Goal: Check status: Check status

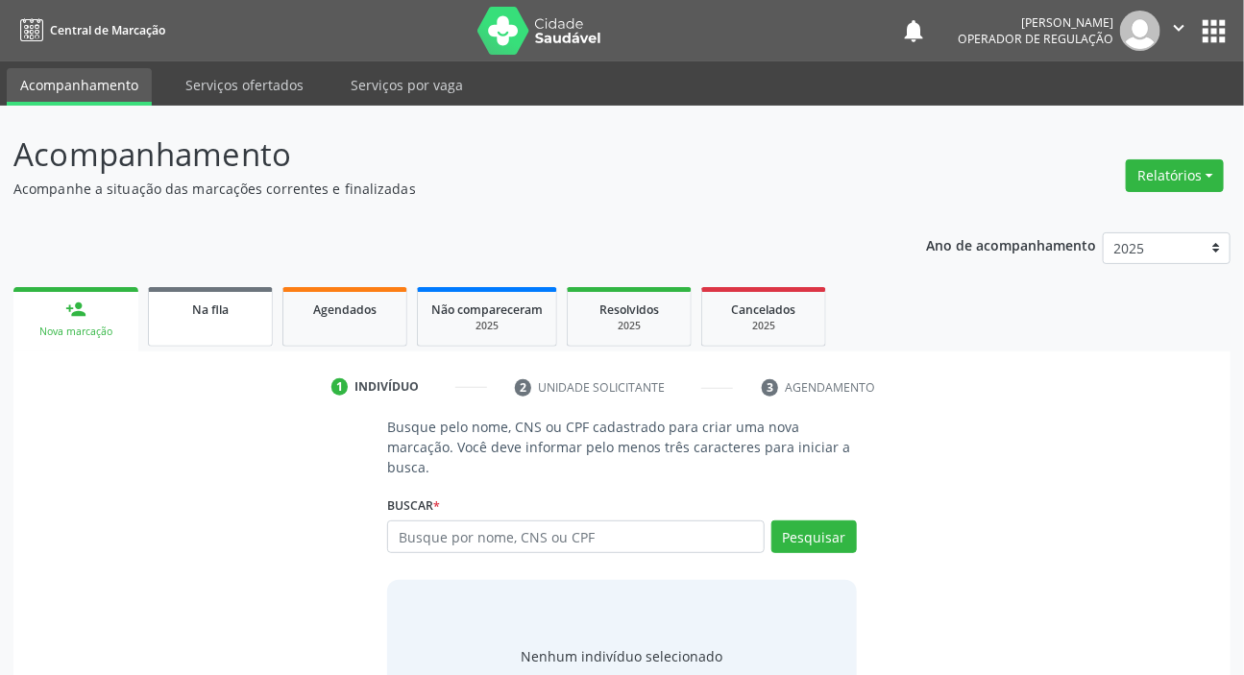
click at [172, 328] on link "Na fila" at bounding box center [210, 317] width 125 height 60
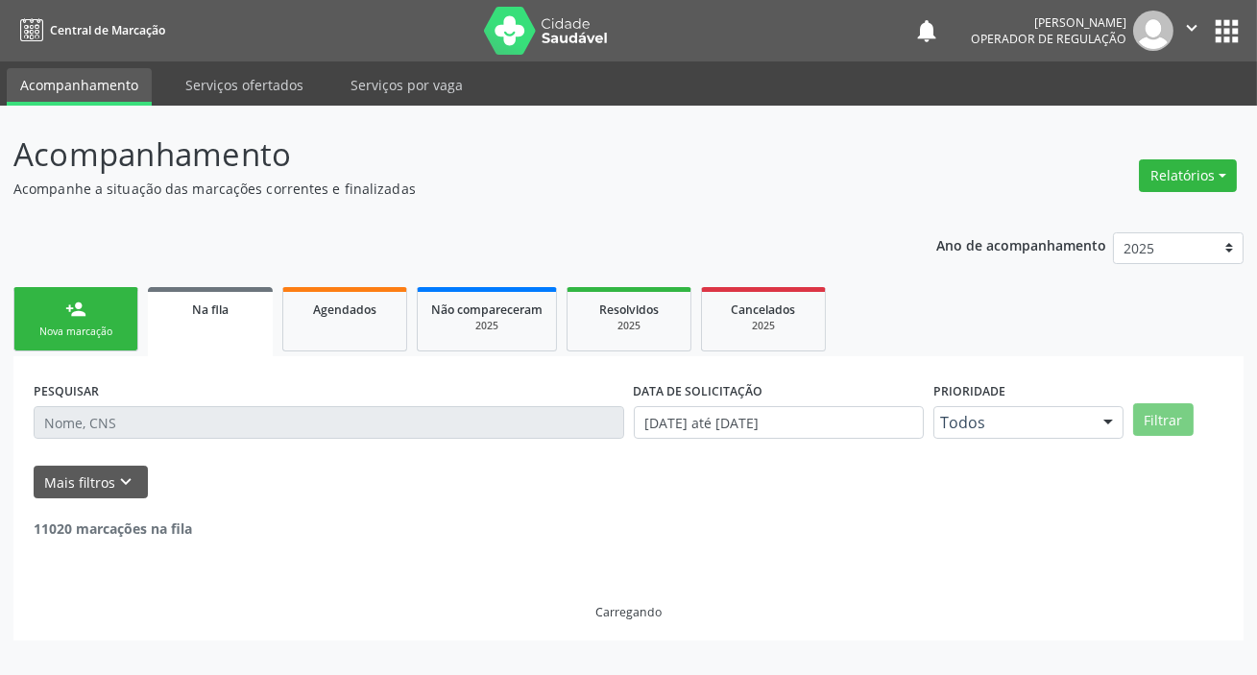
click at [208, 429] on input "text" at bounding box center [329, 422] width 591 height 33
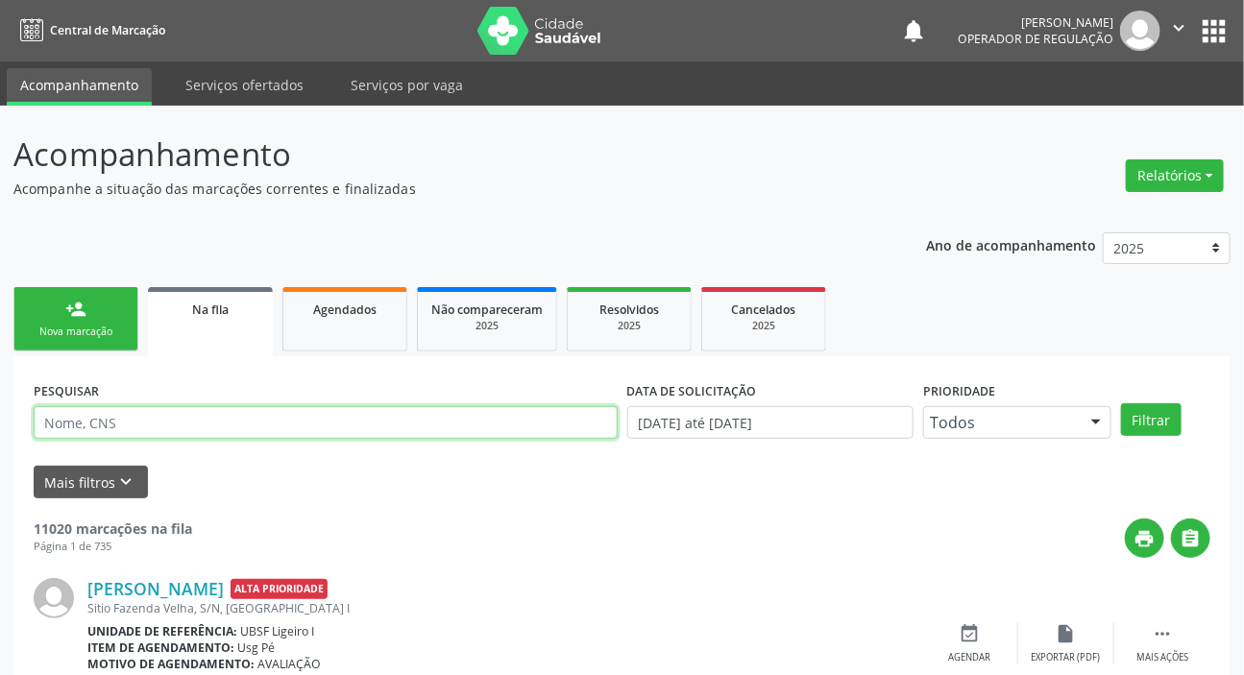
click at [215, 430] on input "text" at bounding box center [326, 422] width 584 height 33
paste input "702 0028 7930 9183"
click at [1121, 403] on button "Filtrar" at bounding box center [1151, 419] width 61 height 33
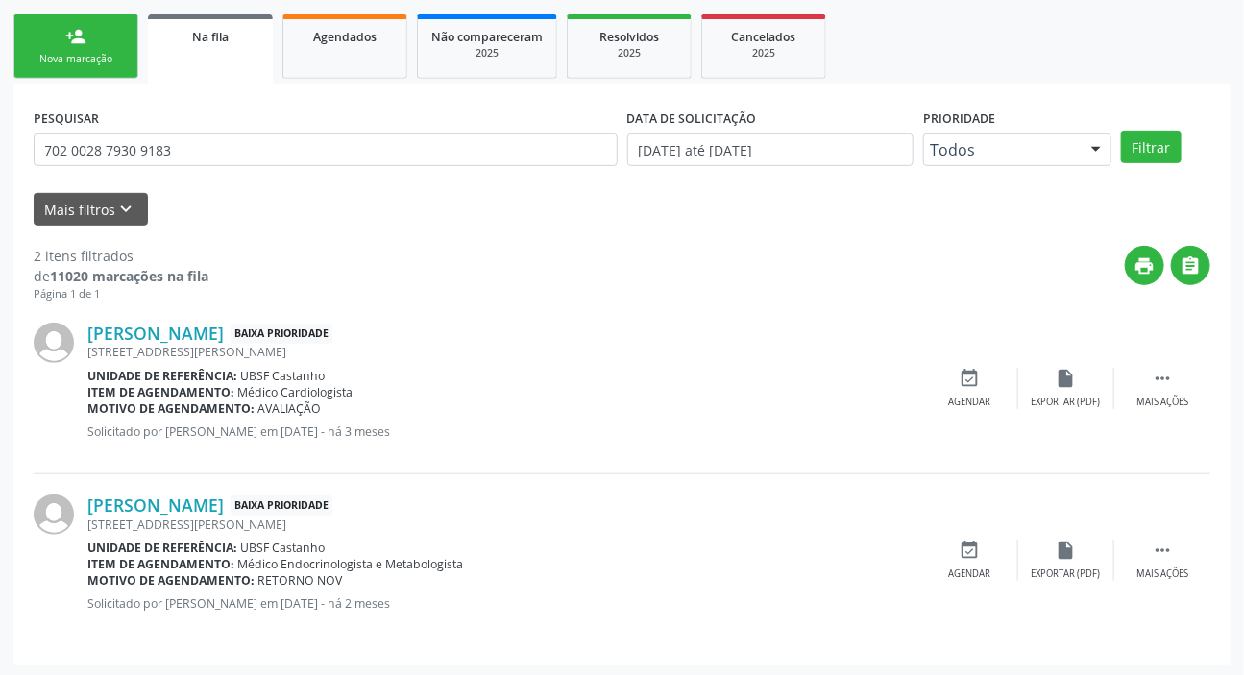
scroll to position [276, 0]
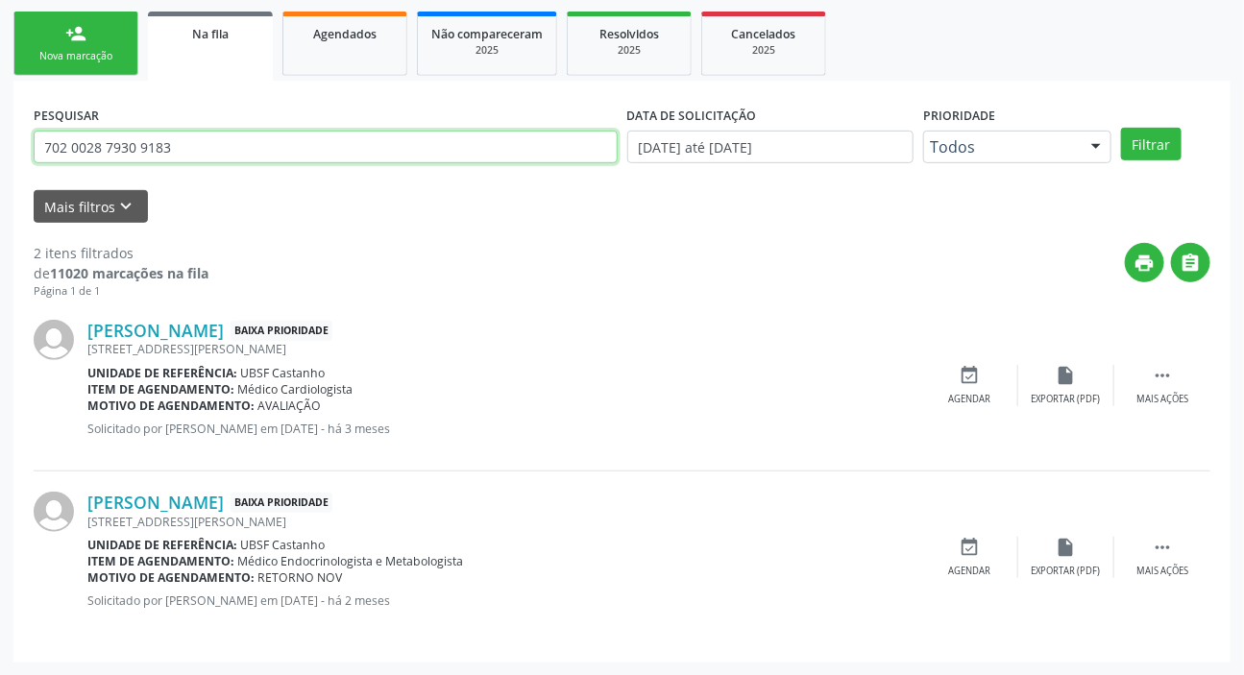
click at [279, 145] on input "702 0028 7930 9183" at bounding box center [326, 147] width 584 height 33
click at [279, 144] on input "702 0028 7930 9183" at bounding box center [326, 147] width 584 height 33
click at [352, 142] on input "702 0028 7930 9183" at bounding box center [326, 147] width 584 height 33
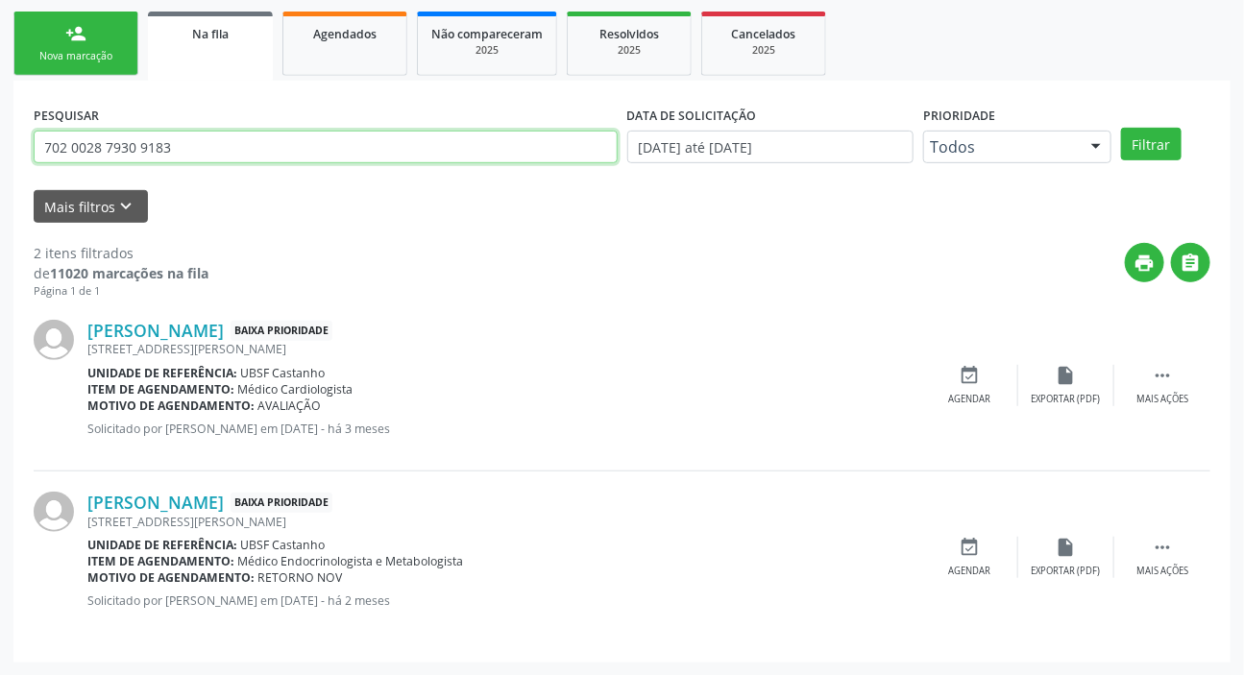
click at [352, 144] on input "702 0028 7930 9183" at bounding box center [326, 147] width 584 height 33
click at [1121, 128] on button "Filtrar" at bounding box center [1151, 144] width 61 height 33
click at [327, 154] on input "700007216088209" at bounding box center [326, 147] width 584 height 33
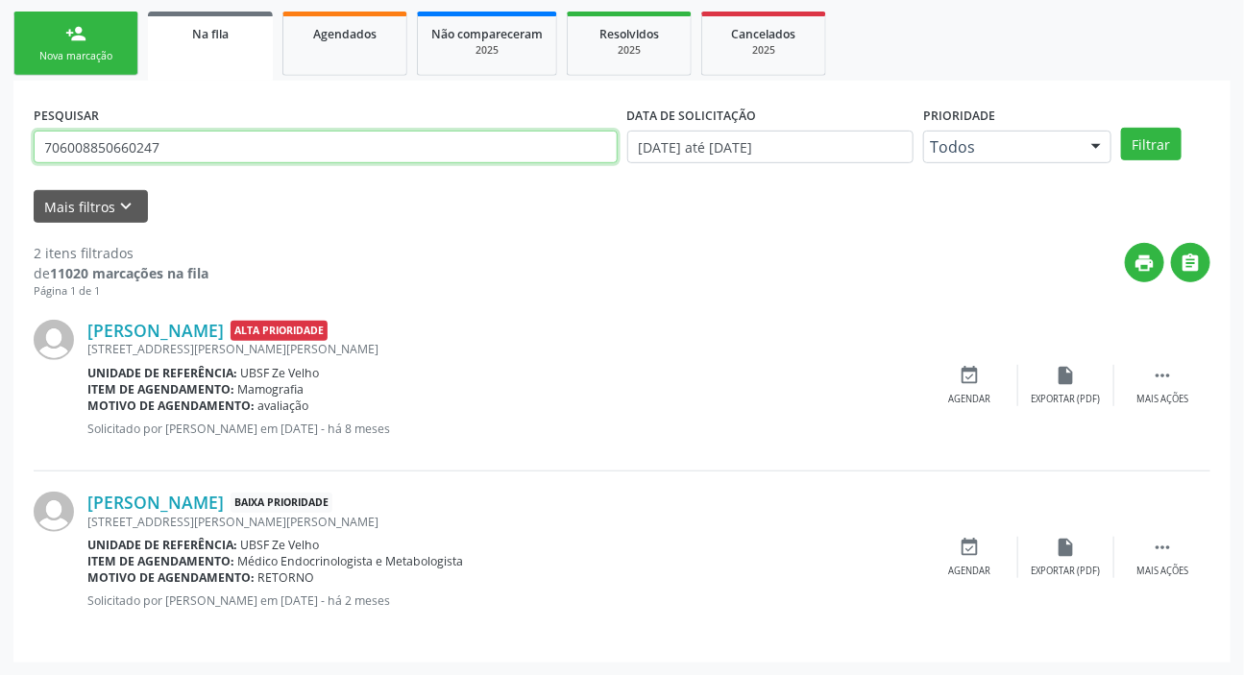
click at [1121, 128] on button "Filtrar" at bounding box center [1151, 144] width 61 height 33
click at [274, 138] on input "706008850660247" at bounding box center [326, 147] width 584 height 33
click at [275, 141] on input "706008850660247" at bounding box center [326, 147] width 584 height 33
click at [275, 142] on input "7060088506602477018062" at bounding box center [326, 147] width 584 height 33
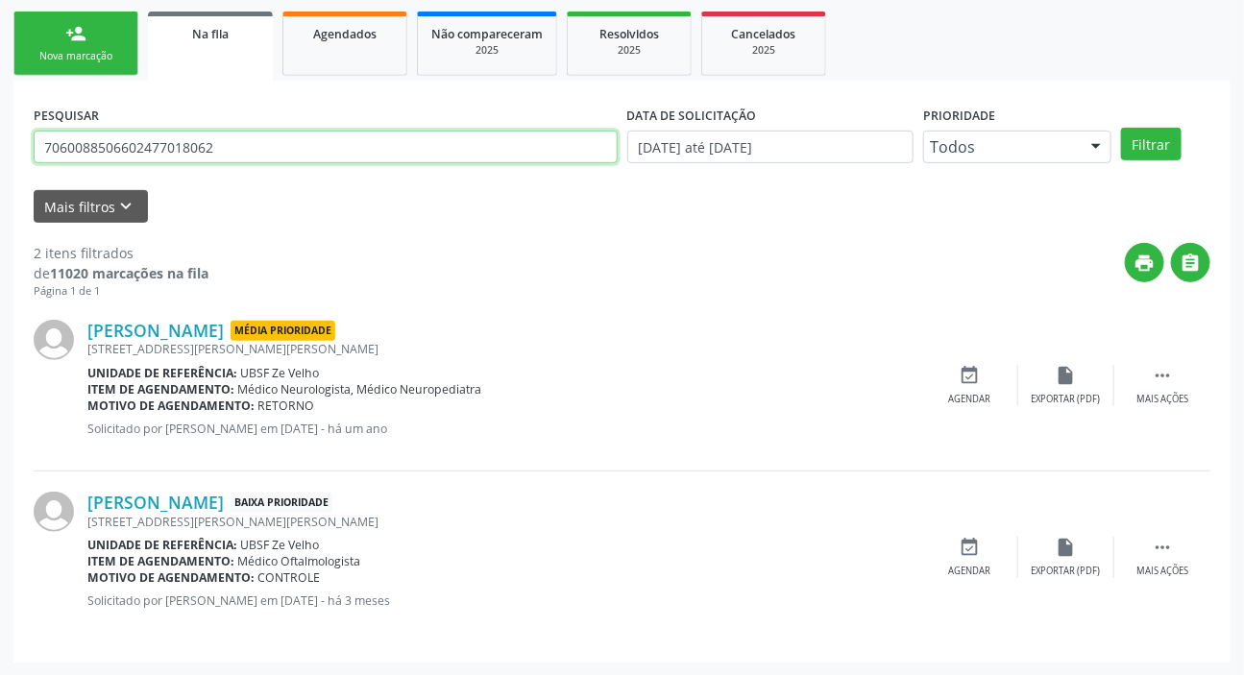
click at [275, 142] on input "7060088506602477018062" at bounding box center [326, 147] width 584 height 33
type input "701806281096075"
click at [1121, 128] on button "Filtrar" at bounding box center [1151, 144] width 61 height 33
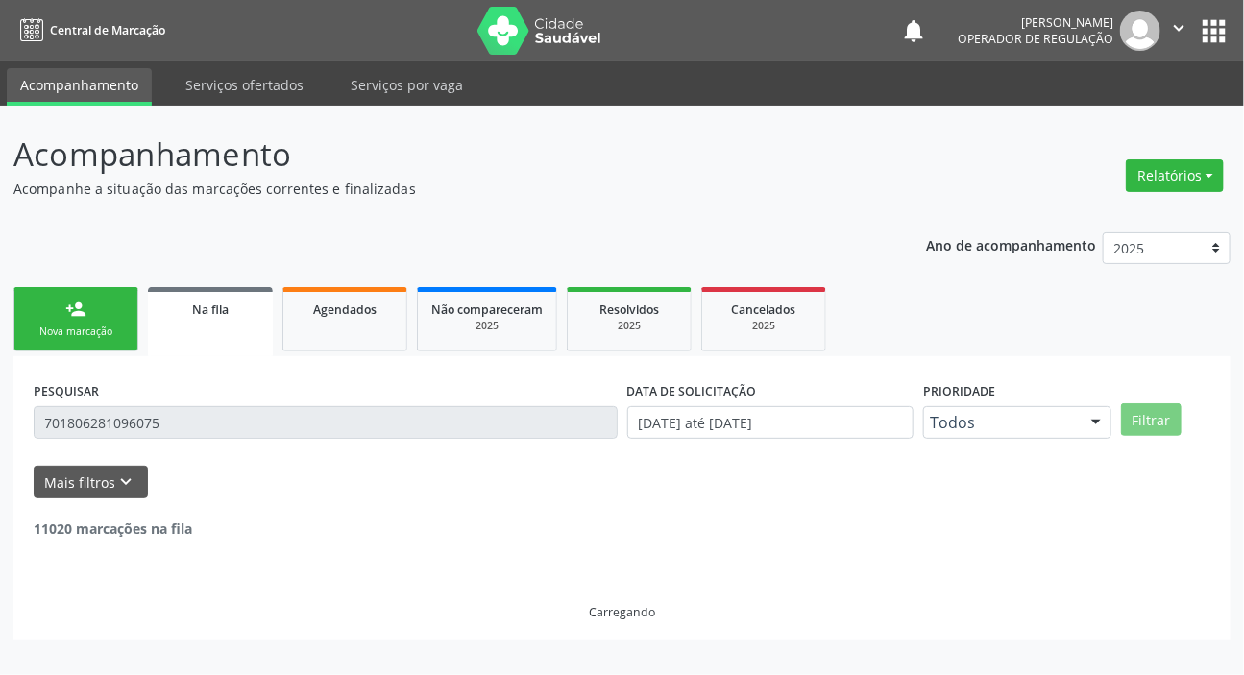
scroll to position [0, 0]
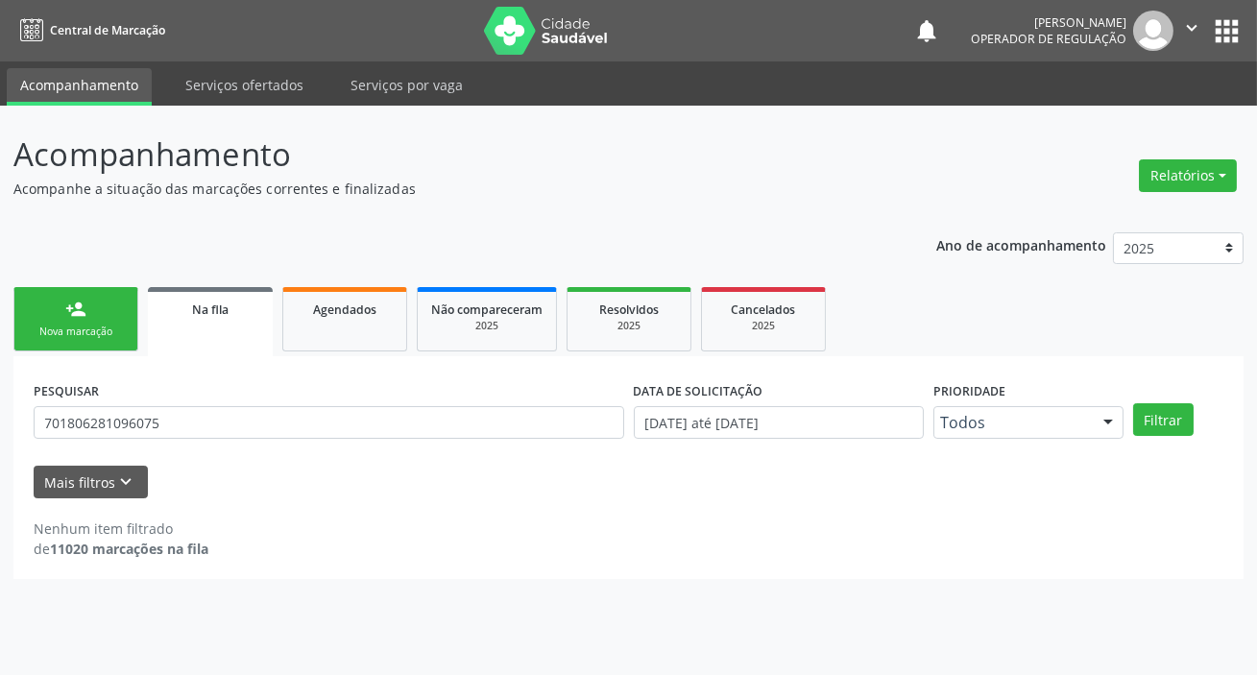
click at [279, 401] on div "PESQUISAR 701806281096075" at bounding box center [329, 413] width 600 height 75
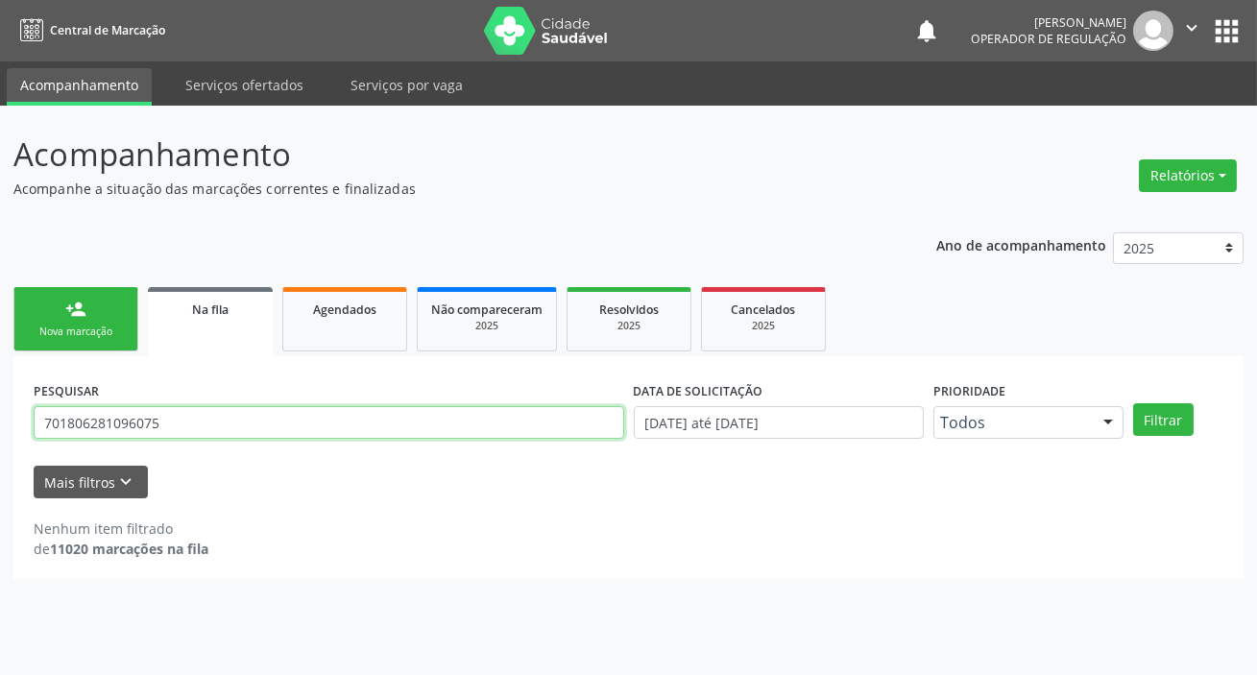
click at [262, 423] on input "701806281096075" at bounding box center [329, 422] width 591 height 33
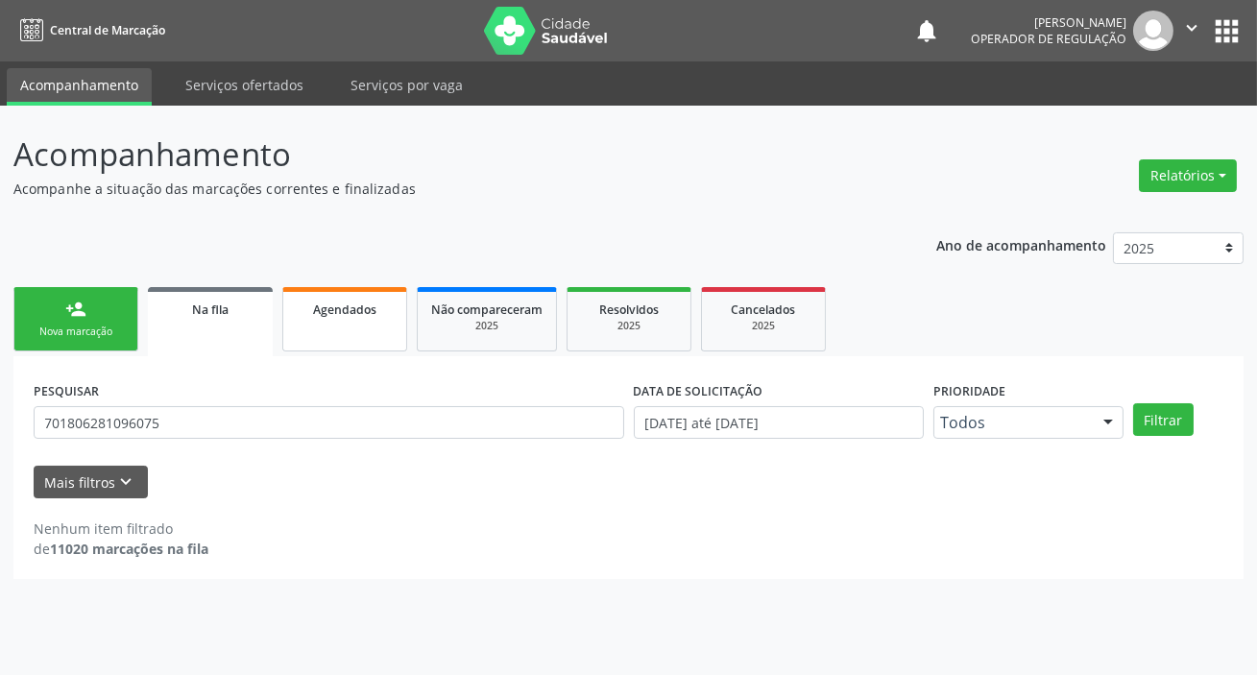
click at [342, 346] on link "Agendados" at bounding box center [344, 319] width 125 height 64
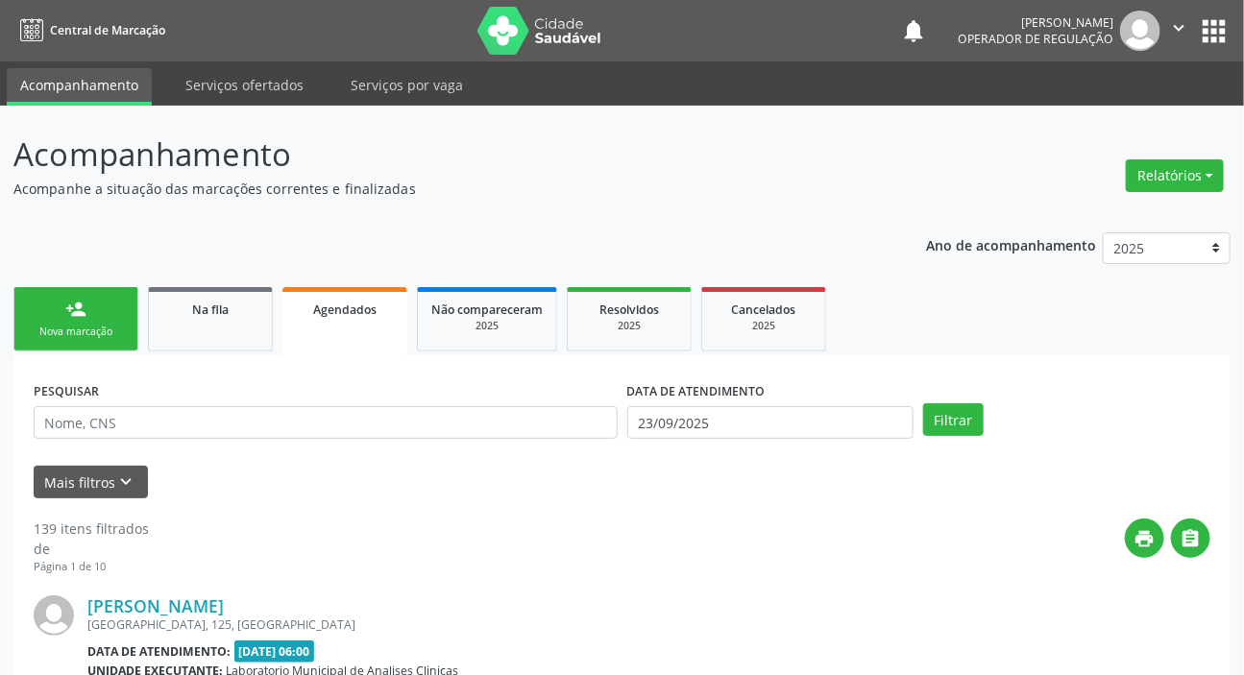
click at [308, 460] on form "PESQUISAR DATA DE ATENDIMENTO [DATE] Filtrar UNIDADE DE REFERÊNCIA Selecione um…" at bounding box center [622, 437] width 1177 height 122
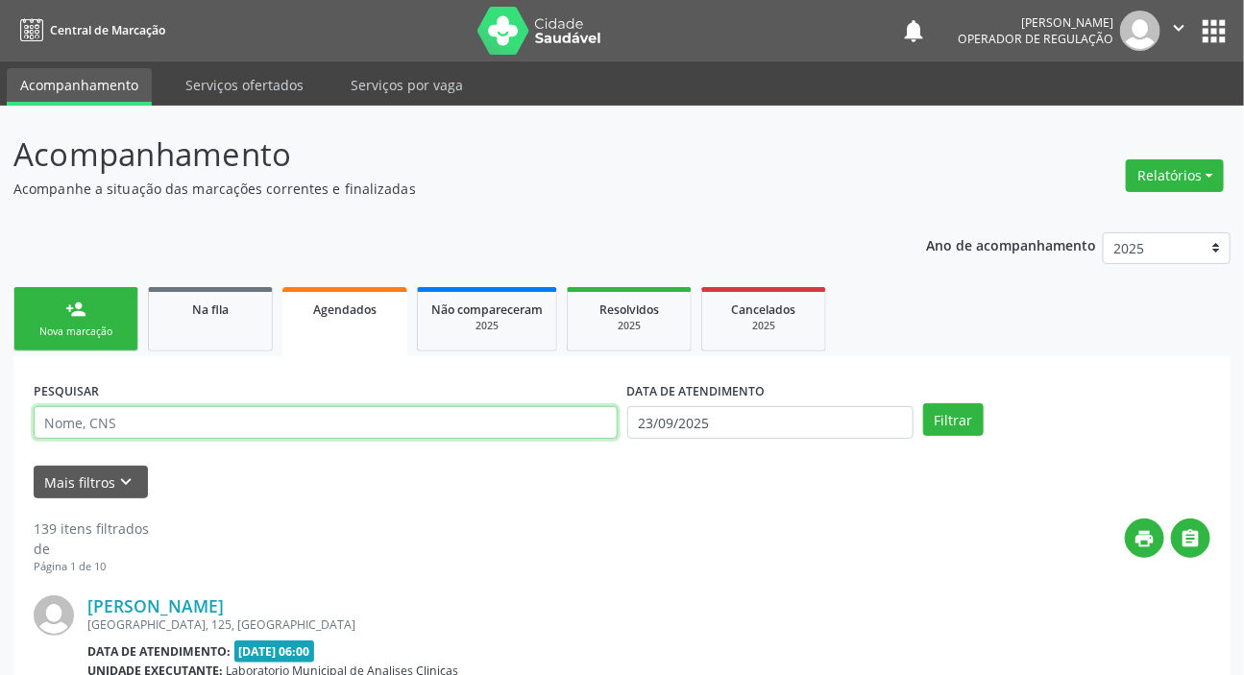
click at [319, 432] on input "text" at bounding box center [326, 422] width 584 height 33
paste input "701806281096075"
type input "701806281096075"
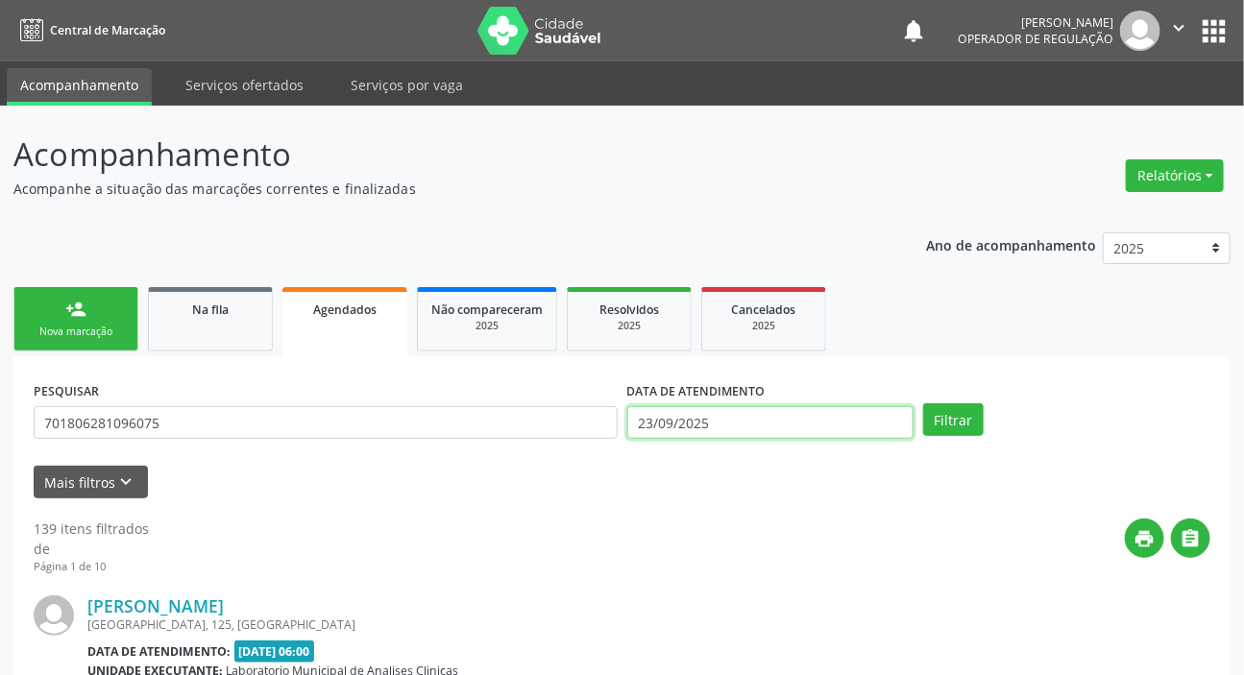
click at [821, 432] on input "23/09/2025" at bounding box center [770, 422] width 287 height 33
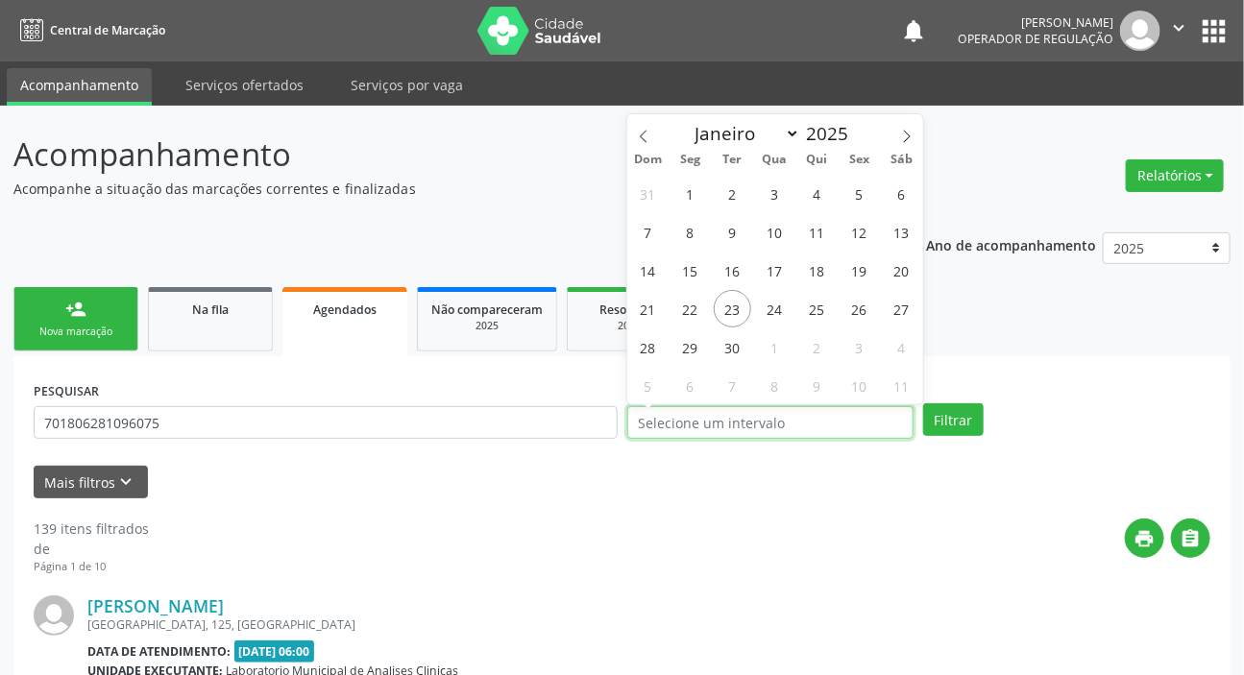
click at [923, 403] on button "Filtrar" at bounding box center [953, 419] width 61 height 33
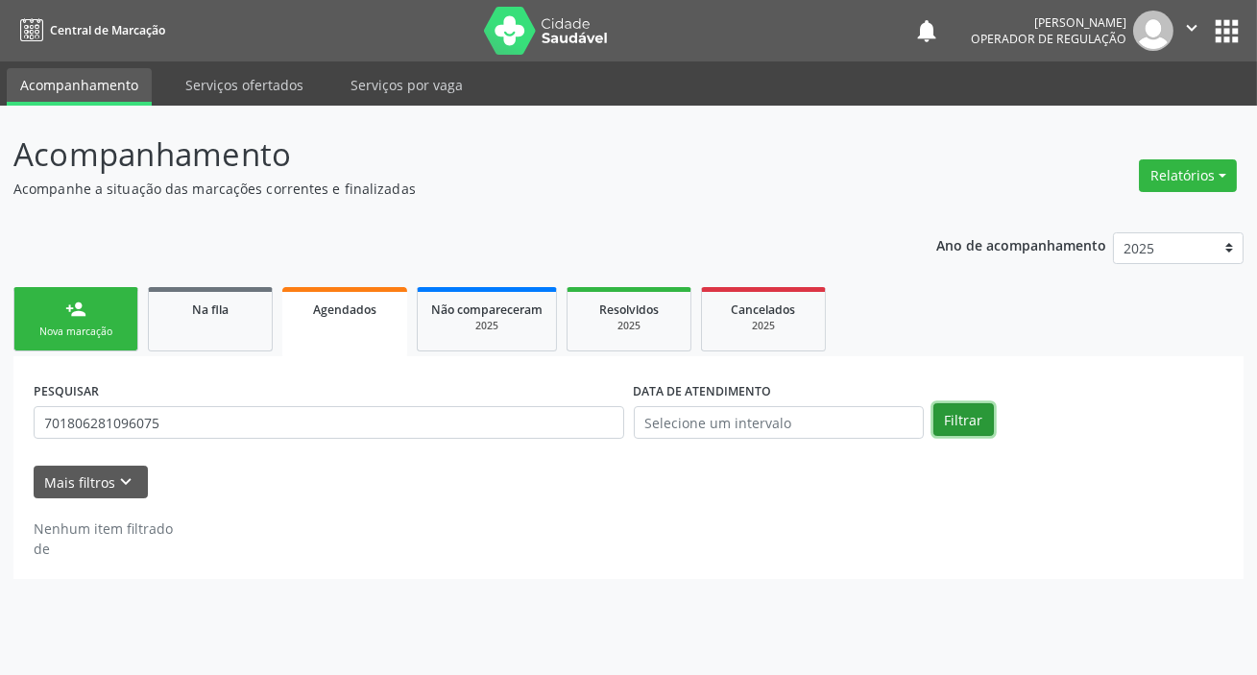
click at [956, 422] on button "Filtrar" at bounding box center [964, 419] width 61 height 33
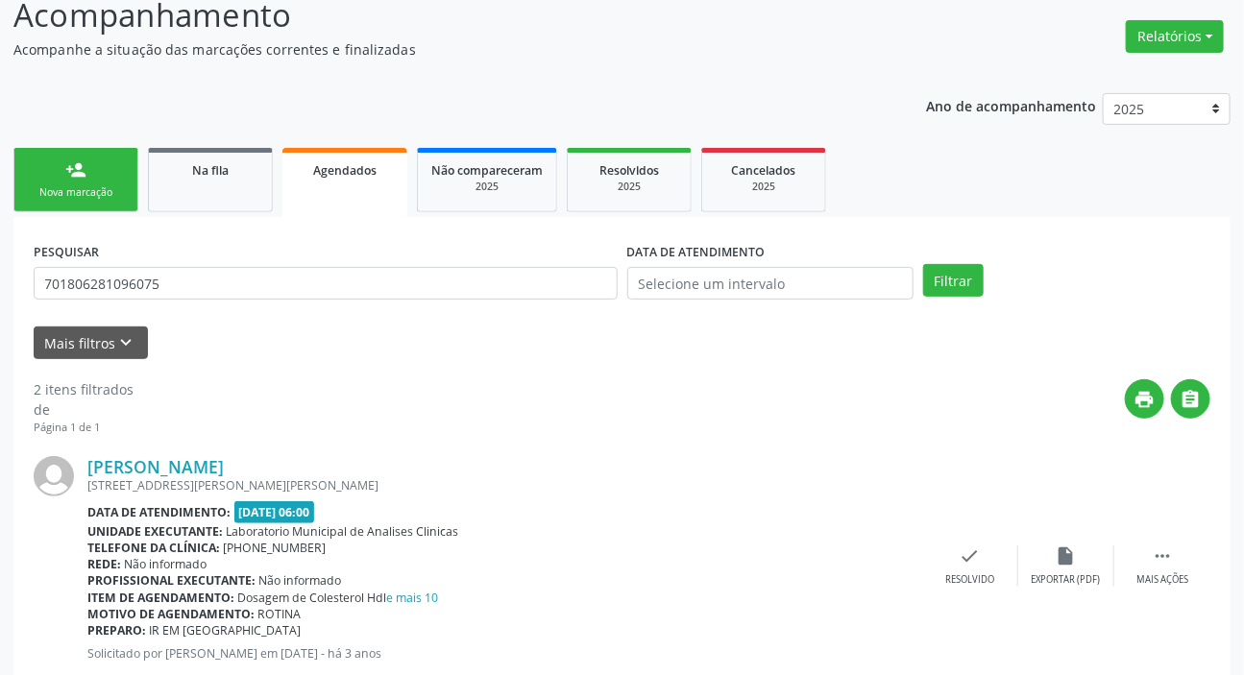
scroll to position [103, 0]
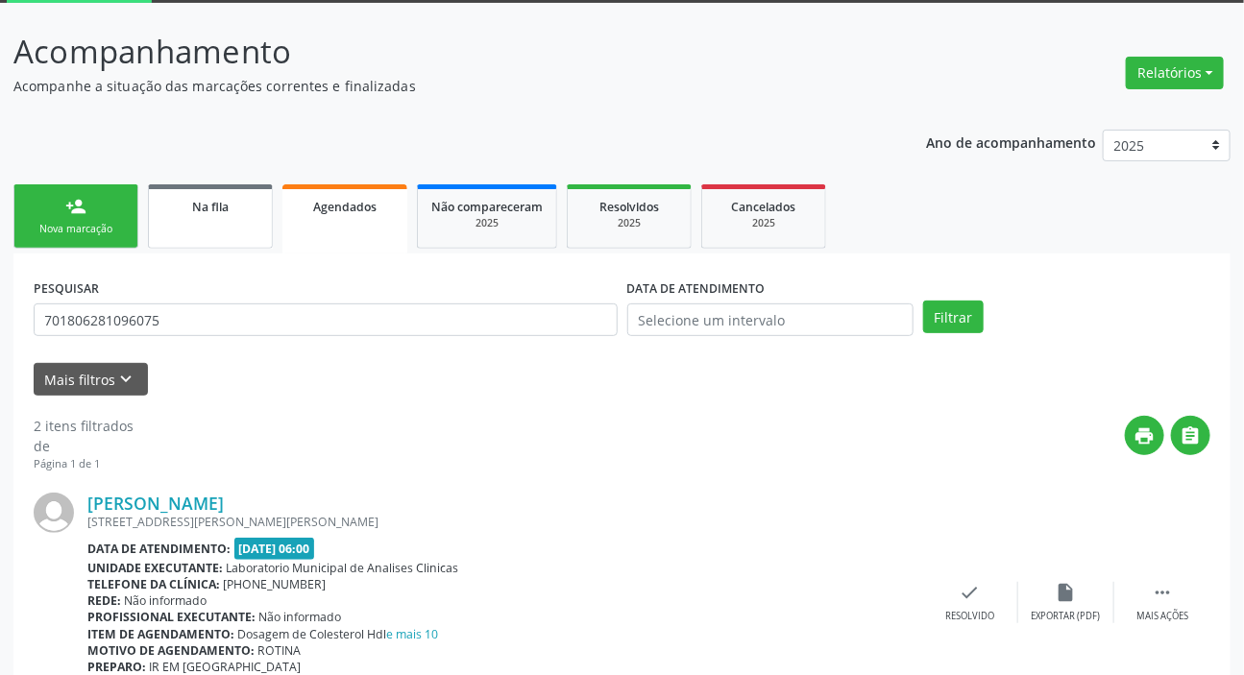
click at [192, 221] on link "Na fila" at bounding box center [210, 216] width 125 height 64
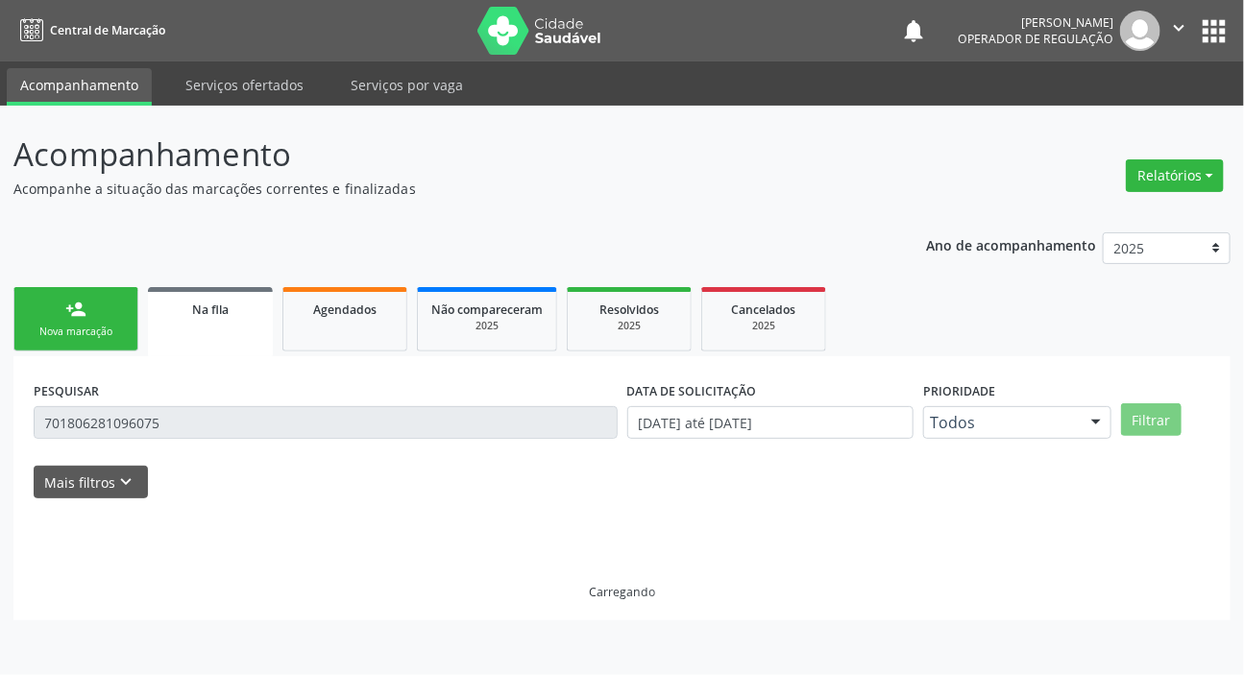
scroll to position [0, 0]
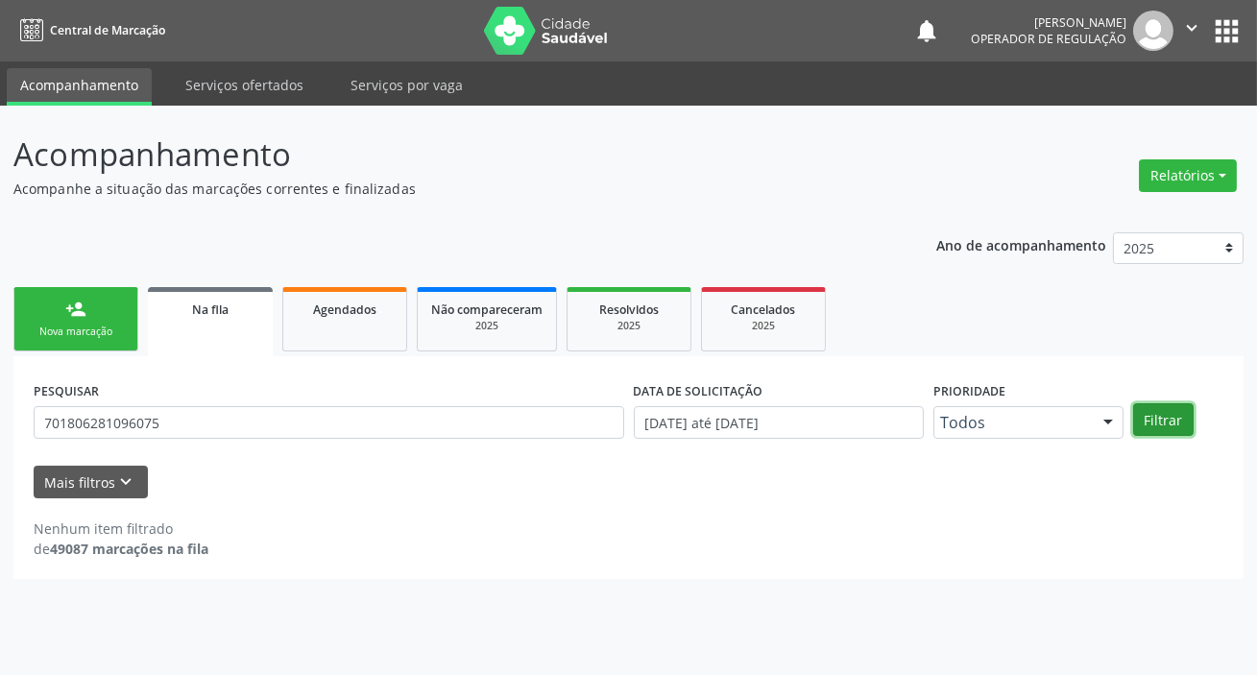
click at [1153, 408] on button "Filtrar" at bounding box center [1163, 419] width 61 height 33
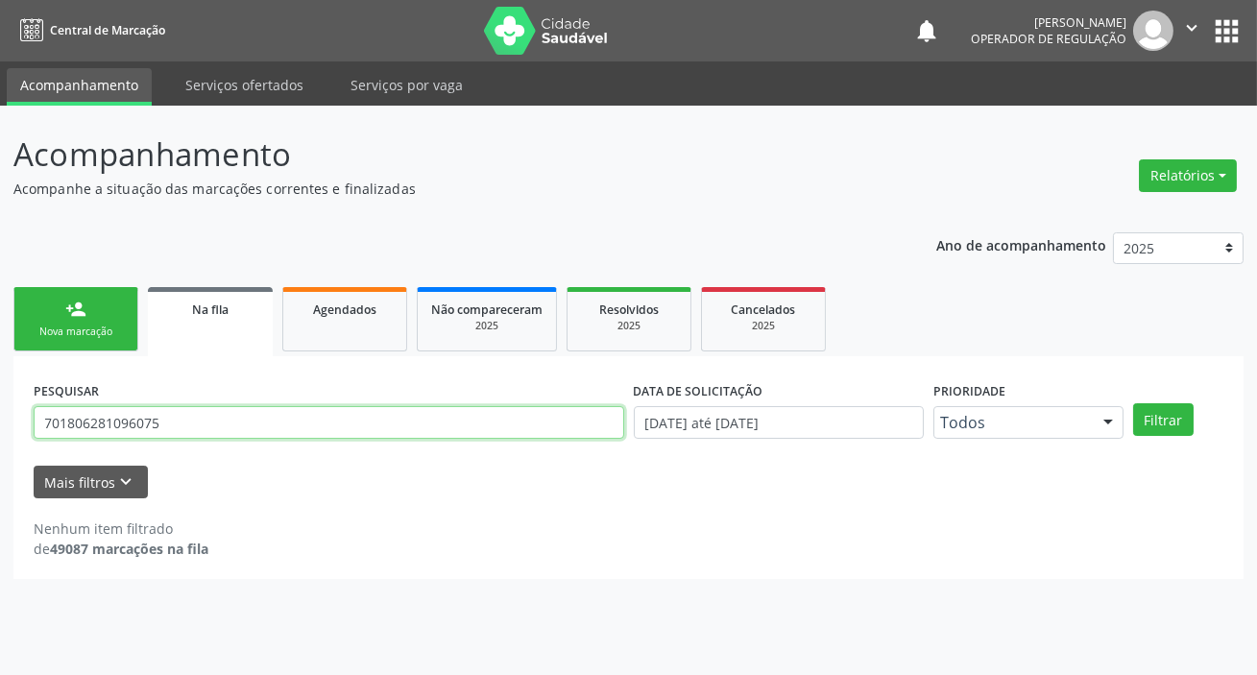
click at [385, 425] on input "701806281096075" at bounding box center [329, 422] width 591 height 33
click at [1133, 403] on button "Filtrar" at bounding box center [1163, 419] width 61 height 33
click at [405, 418] on input "701806281096075" at bounding box center [329, 422] width 591 height 33
click at [1133, 403] on button "Filtrar" at bounding box center [1163, 419] width 61 height 33
click at [406, 418] on input "701806281096075" at bounding box center [329, 422] width 591 height 33
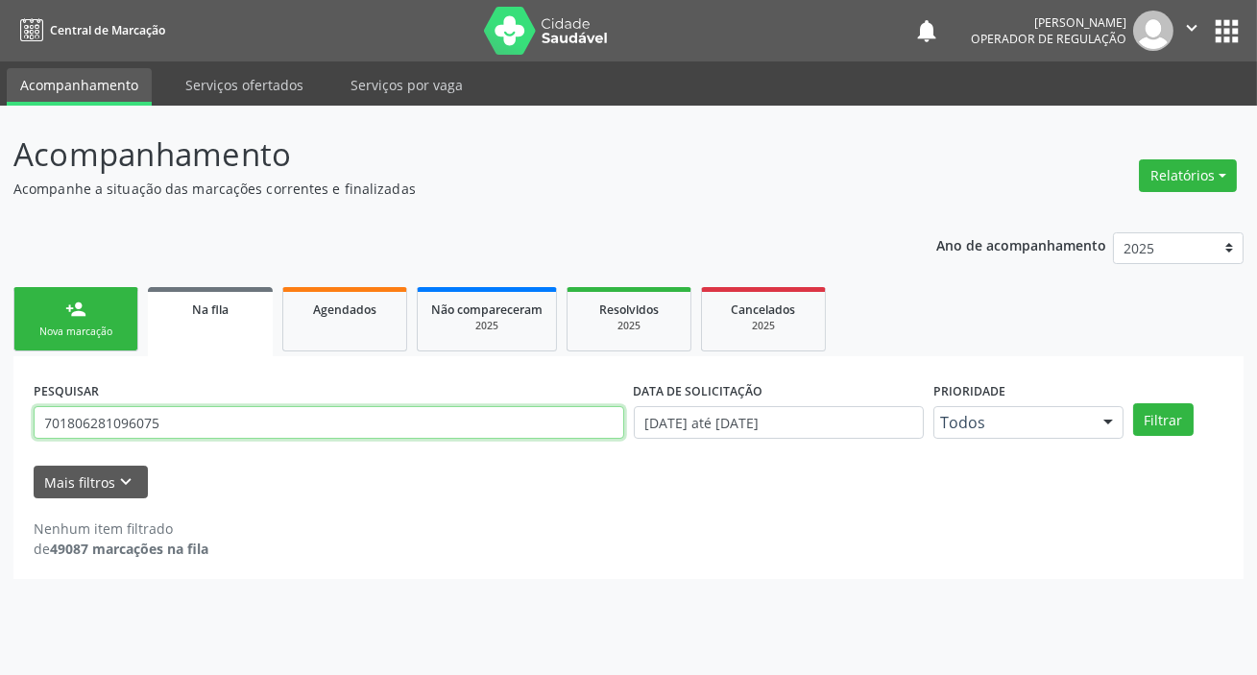
click at [1133, 403] on button "Filtrar" at bounding box center [1163, 419] width 61 height 33
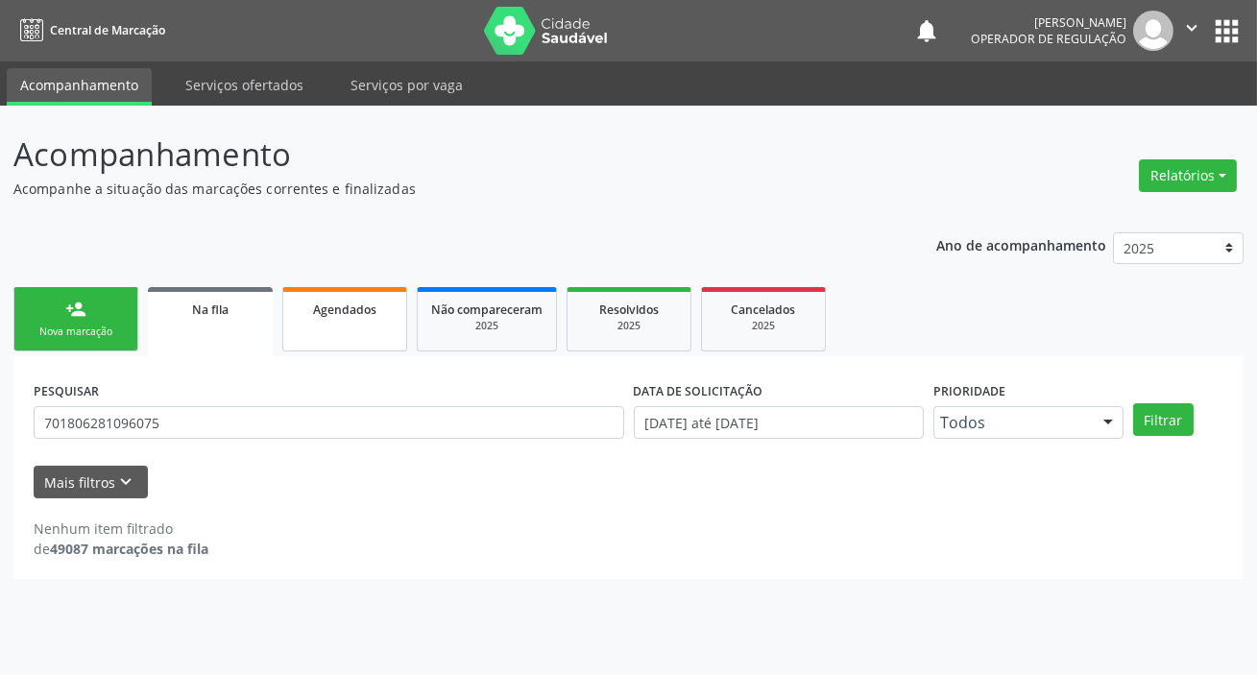
click at [371, 330] on link "Agendados" at bounding box center [344, 319] width 125 height 64
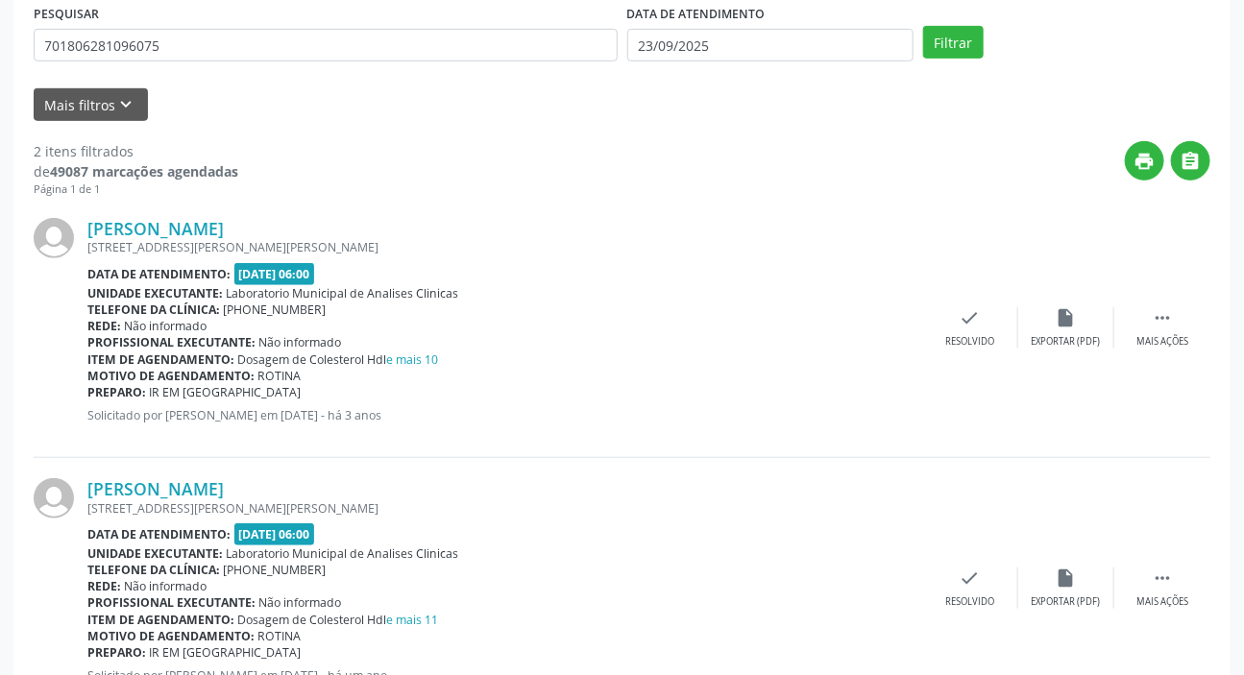
scroll to position [349, 0]
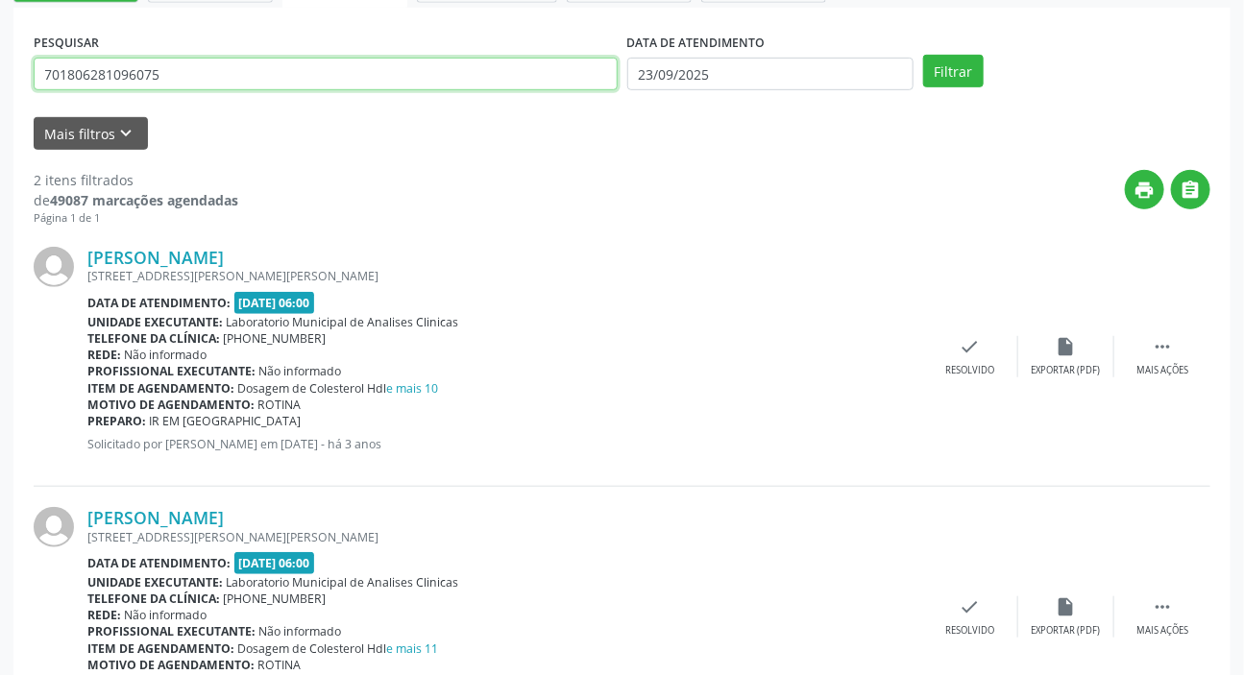
click at [230, 77] on input "701806281096075" at bounding box center [326, 74] width 584 height 33
